Goal: Information Seeking & Learning: Learn about a topic

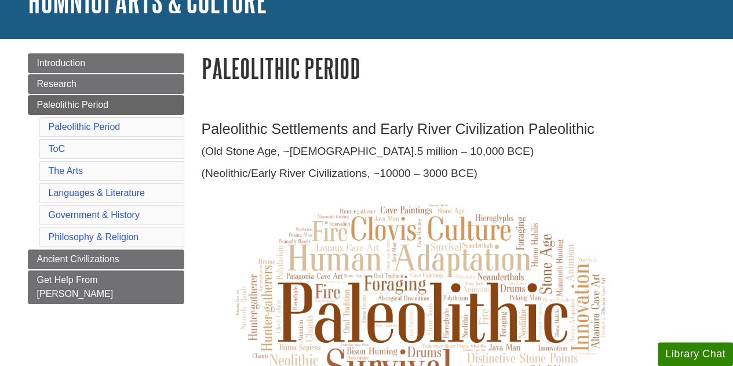
scroll to position [93, 0]
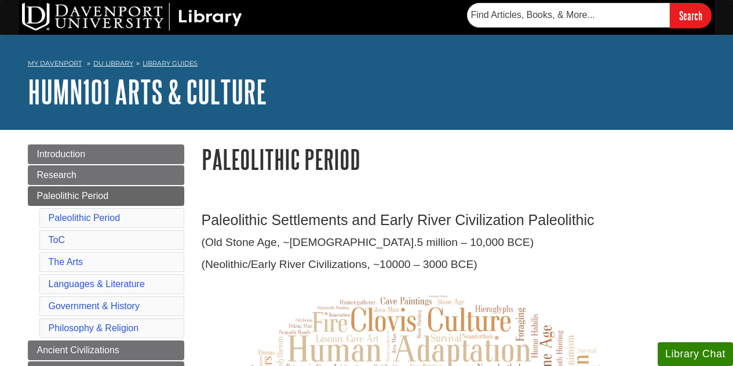
scroll to position [93, 0]
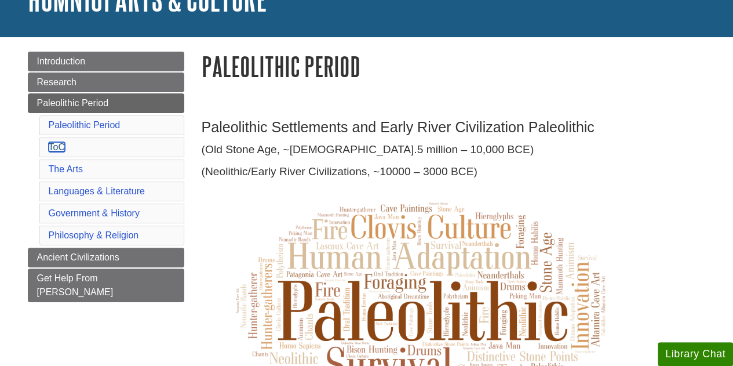
click at [59, 143] on link "ToC" at bounding box center [57, 147] width 16 height 10
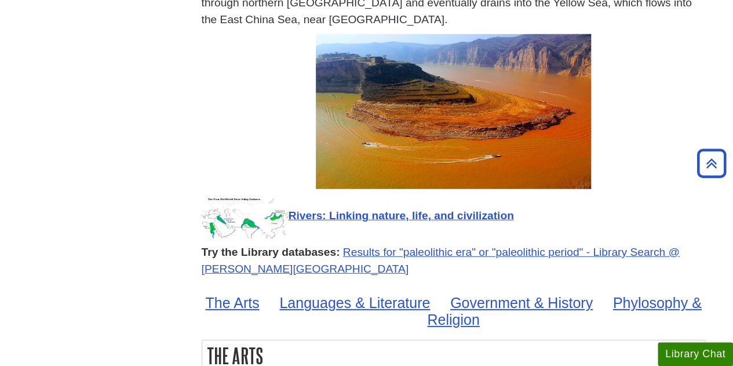
scroll to position [1519, 0]
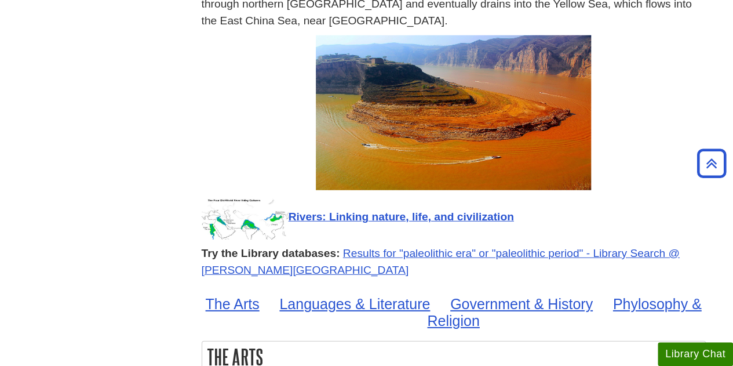
drag, startPoint x: 493, startPoint y: 6, endPoint x: 165, endPoint y: 245, distance: 406.0
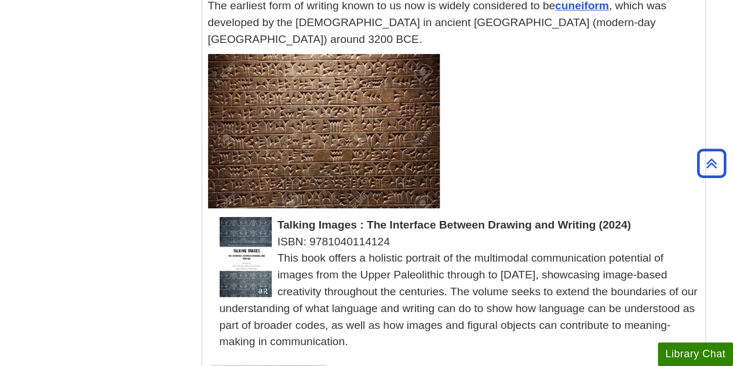
scroll to position [2455, 0]
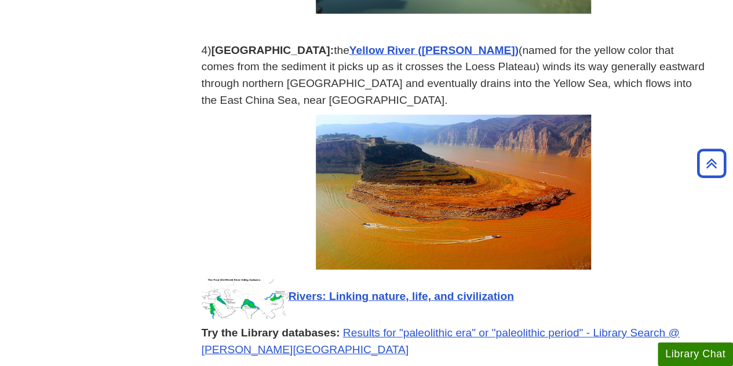
scroll to position [1436, 0]
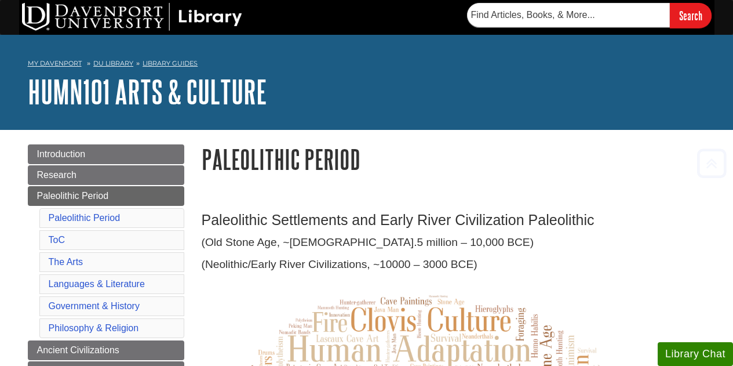
scroll to position [1810, 0]
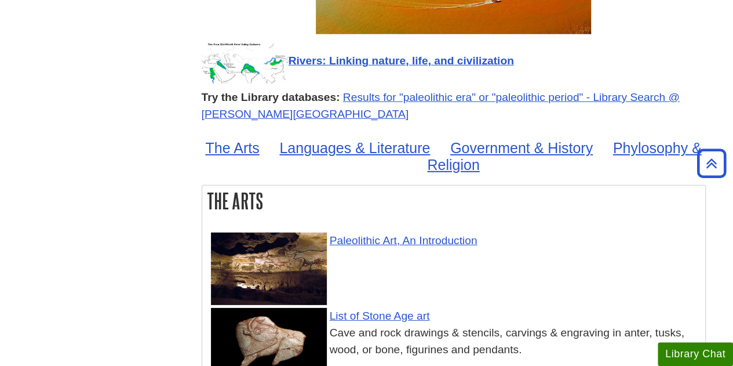
scroll to position [1662, 0]
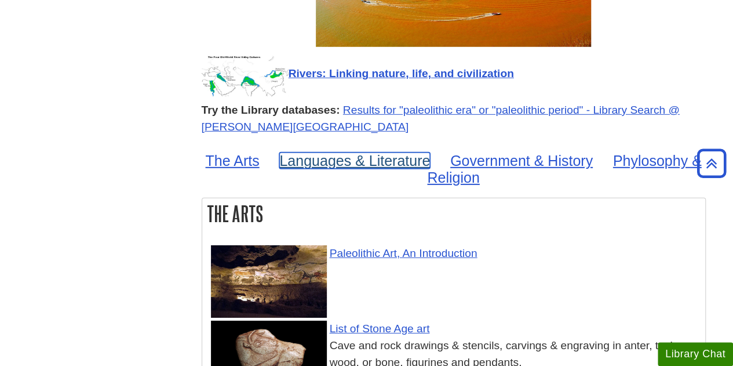
click at [340, 152] on link "Languages & Literature" at bounding box center [354, 160] width 151 height 16
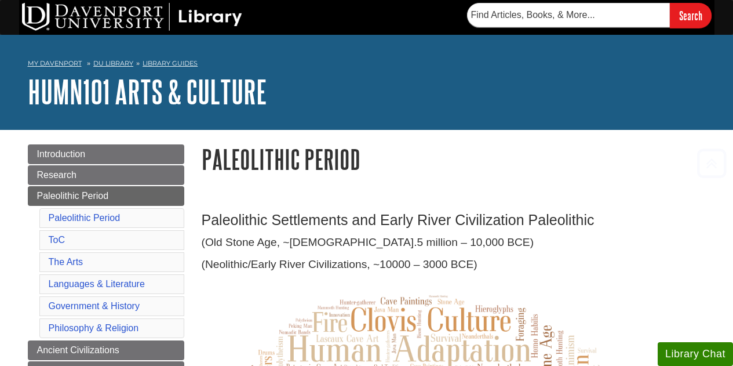
scroll to position [2296, 0]
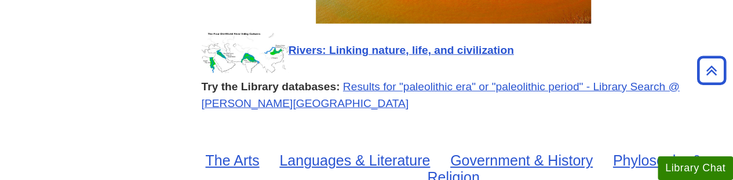
scroll to position [1680, 0]
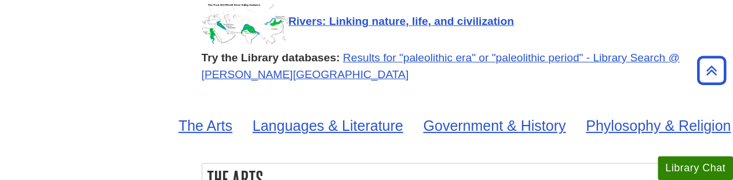
scroll to position [1716, 0]
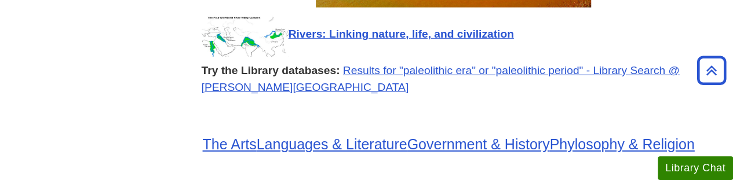
scroll to position [1703, 0]
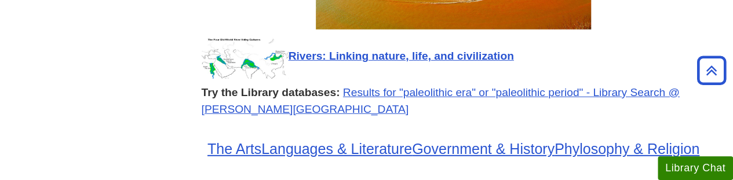
scroll to position [1681, 0]
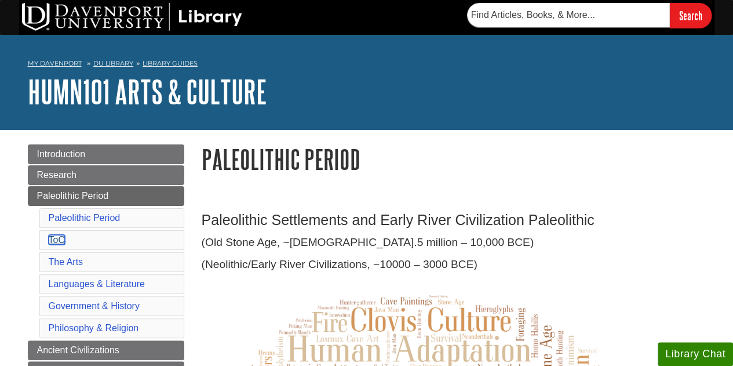
click at [52, 180] on link "ToC" at bounding box center [57, 240] width 16 height 10
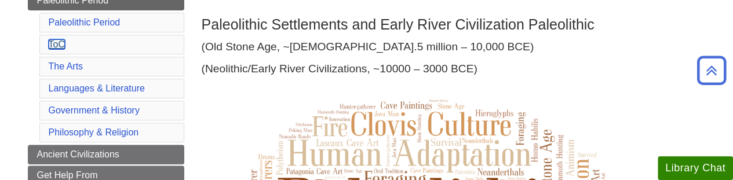
click at [64, 41] on link "ToC" at bounding box center [57, 44] width 16 height 10
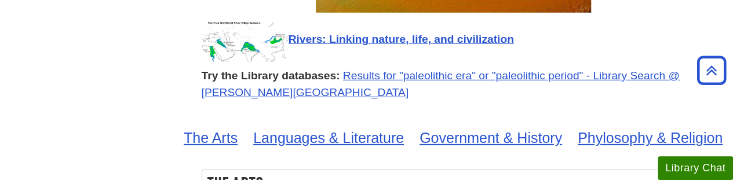
scroll to position [1695, 0]
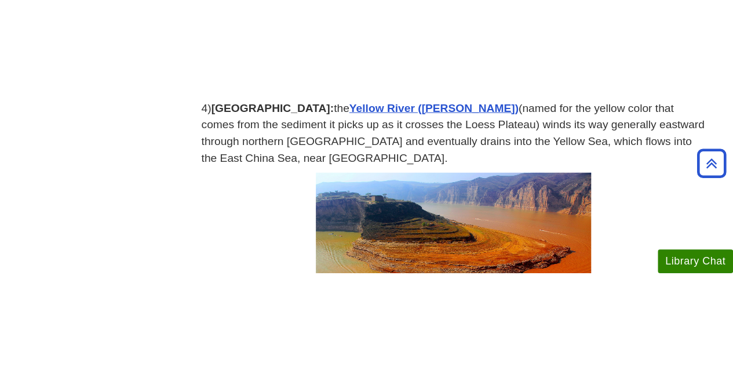
scroll to position [1145, 0]
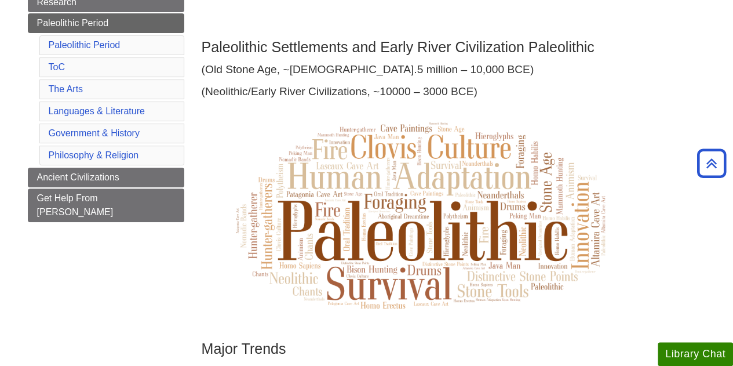
scroll to position [0, 0]
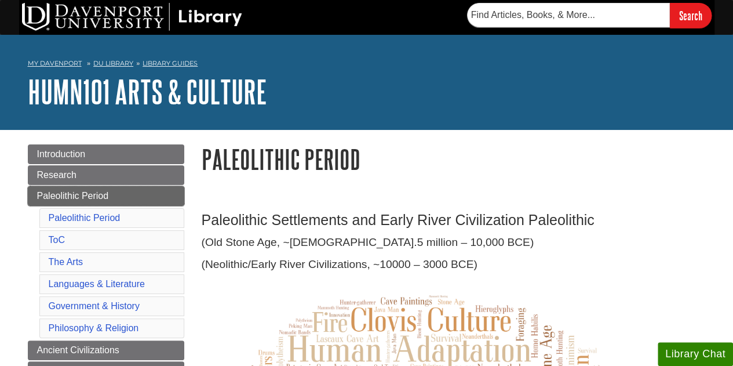
click at [92, 180] on link "Paleolithic Period" at bounding box center [106, 196] width 156 height 20
click at [53, 239] on link "ToC" at bounding box center [57, 240] width 16 height 10
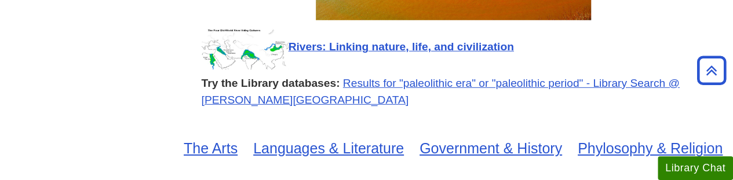
scroll to position [1690, 0]
